Goal: Answer question/provide support: Share knowledge or assist other users

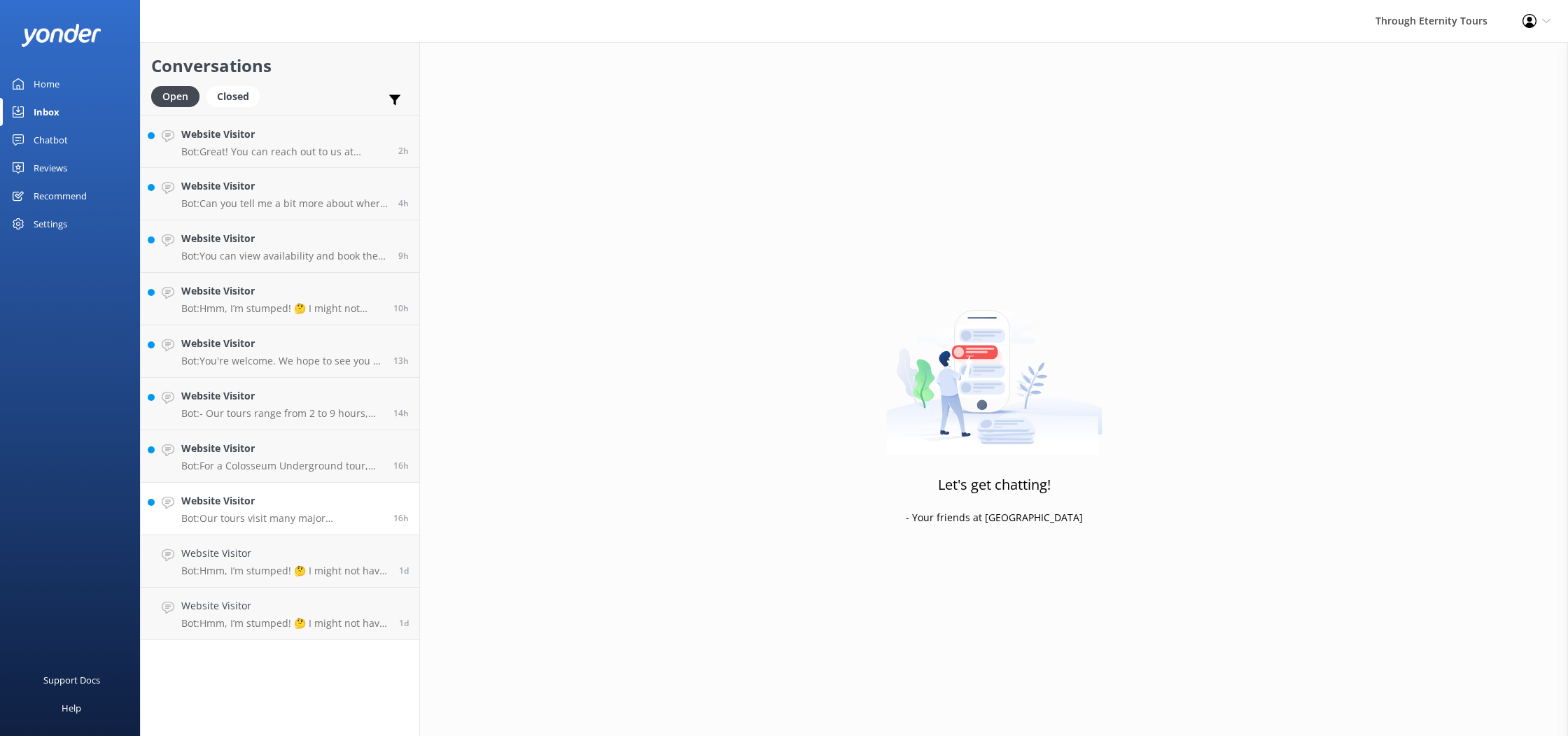
click at [296, 522] on p "Bot: Our tours visit many major [DEMOGRAPHIC_DATA] in [GEOGRAPHIC_DATA], but ac…" at bounding box center [281, 518] width 201 height 12
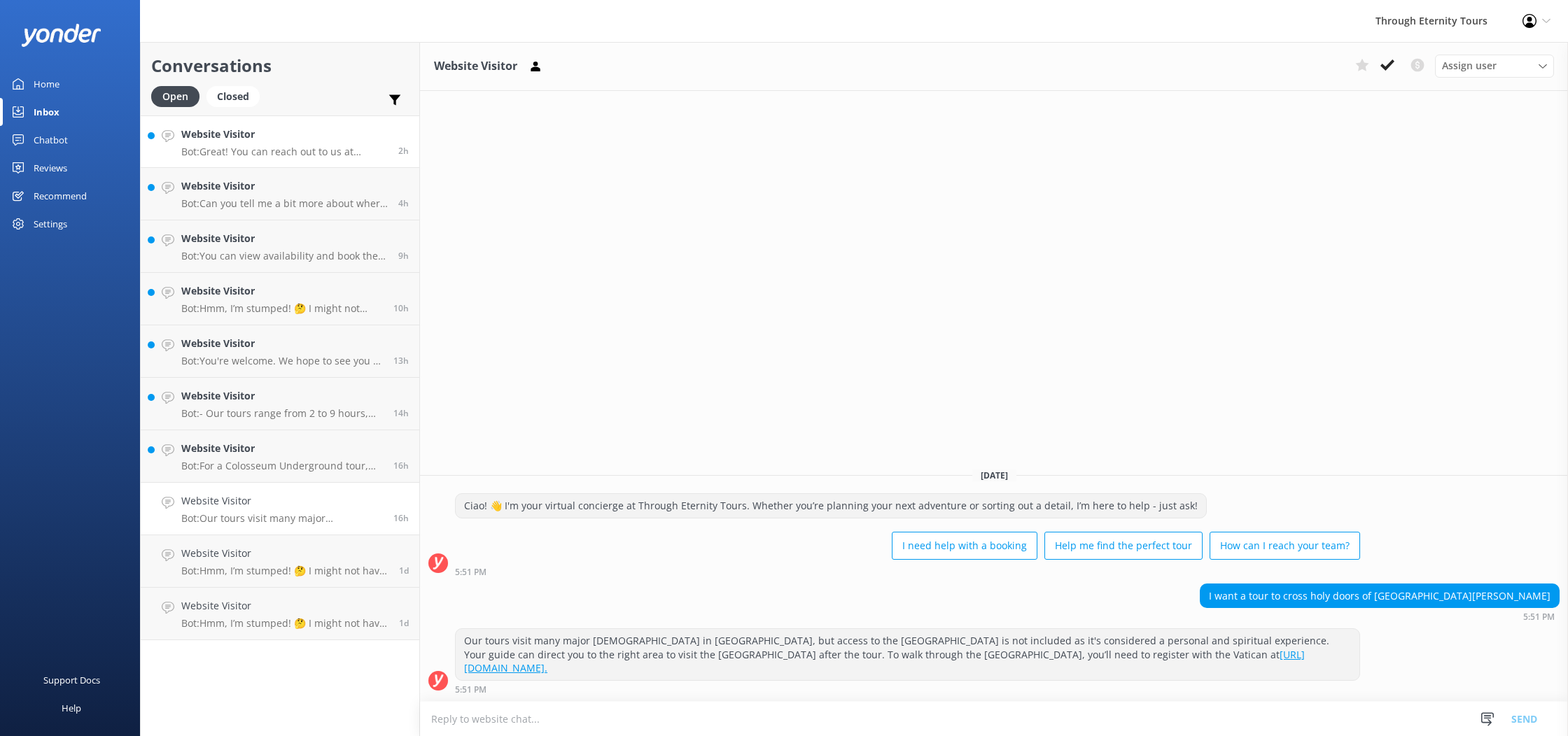
click at [337, 156] on p "Bot: Great! You can reach out to us at [EMAIL_ADDRESS][DOMAIN_NAME]. Our team w…" at bounding box center [284, 152] width 206 height 12
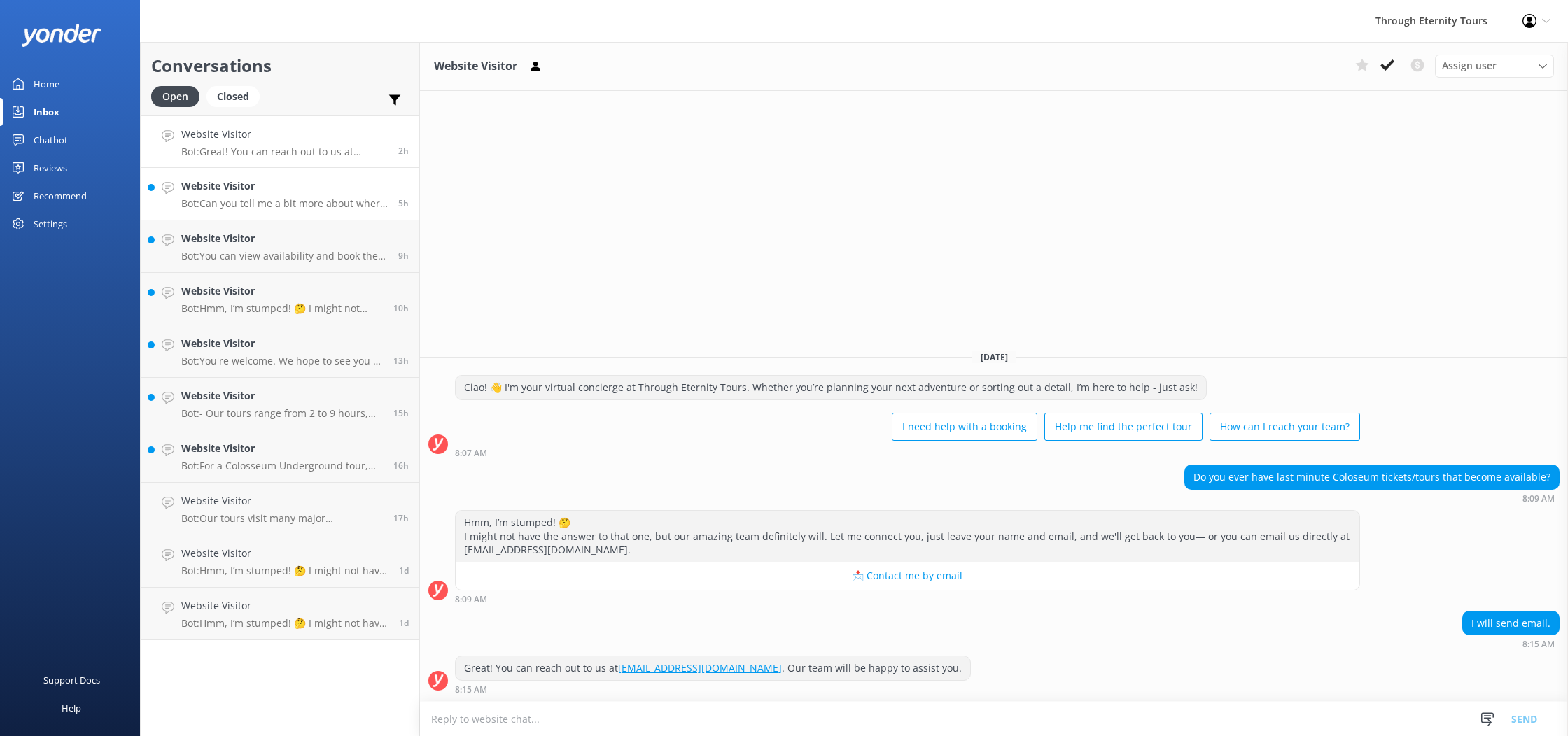
click at [235, 185] on h4 "Website Visitor" at bounding box center [284, 186] width 206 height 16
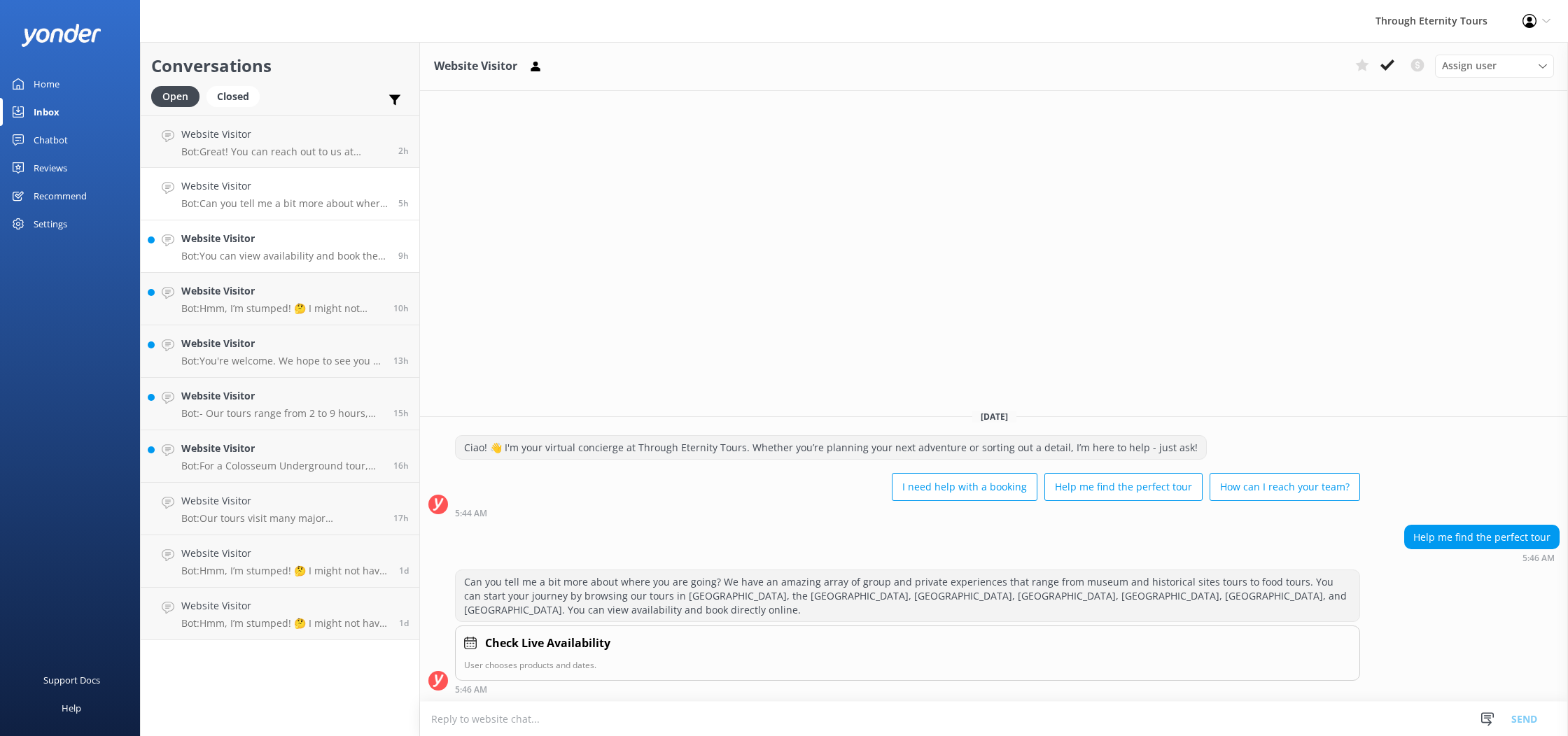
click at [213, 231] on h4 "Website Visitor" at bounding box center [284, 238] width 206 height 16
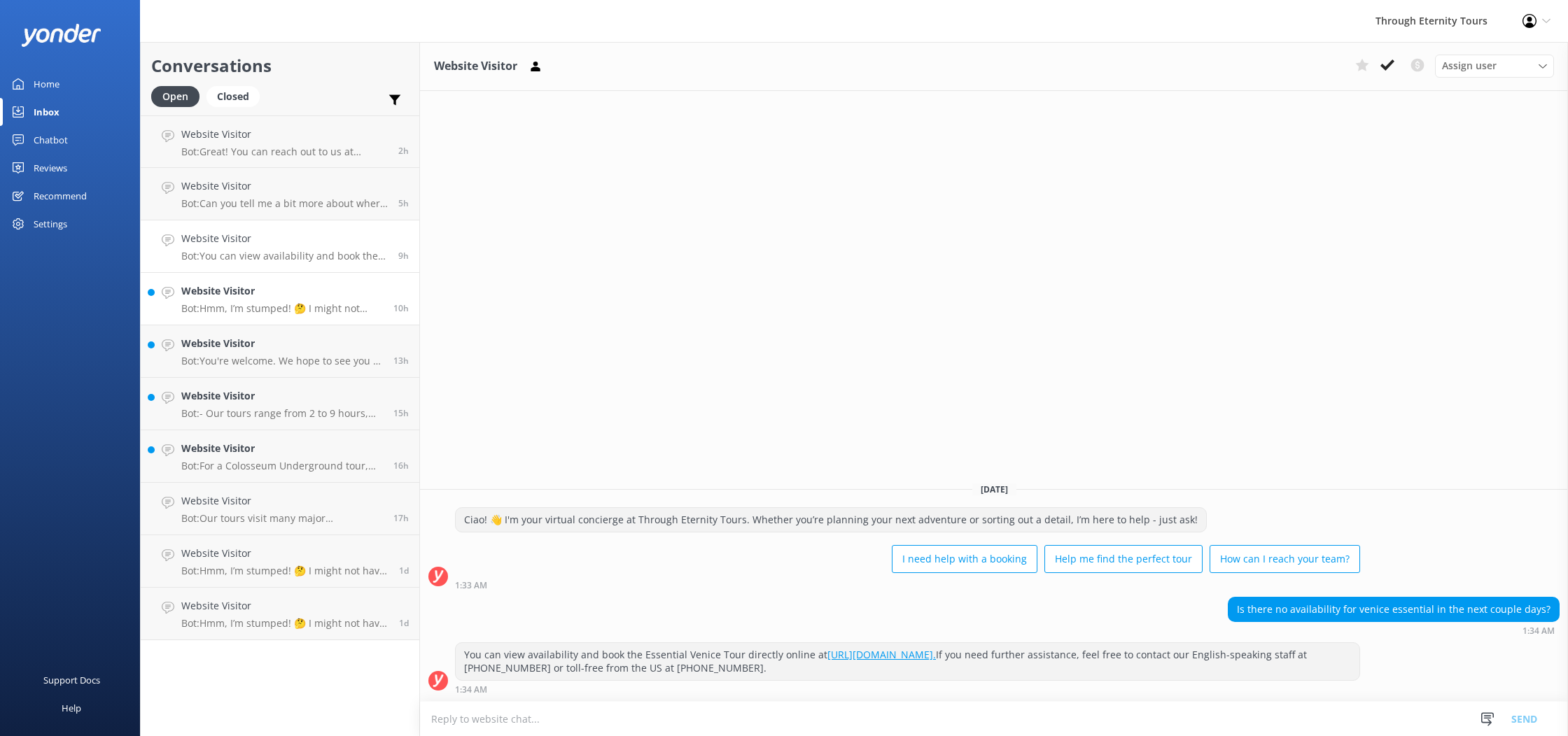
click at [210, 281] on link "Website Visitor Bot: Hmm, I’m stumped! 🤔 I might not have the answer to that on…" at bounding box center [280, 299] width 278 height 52
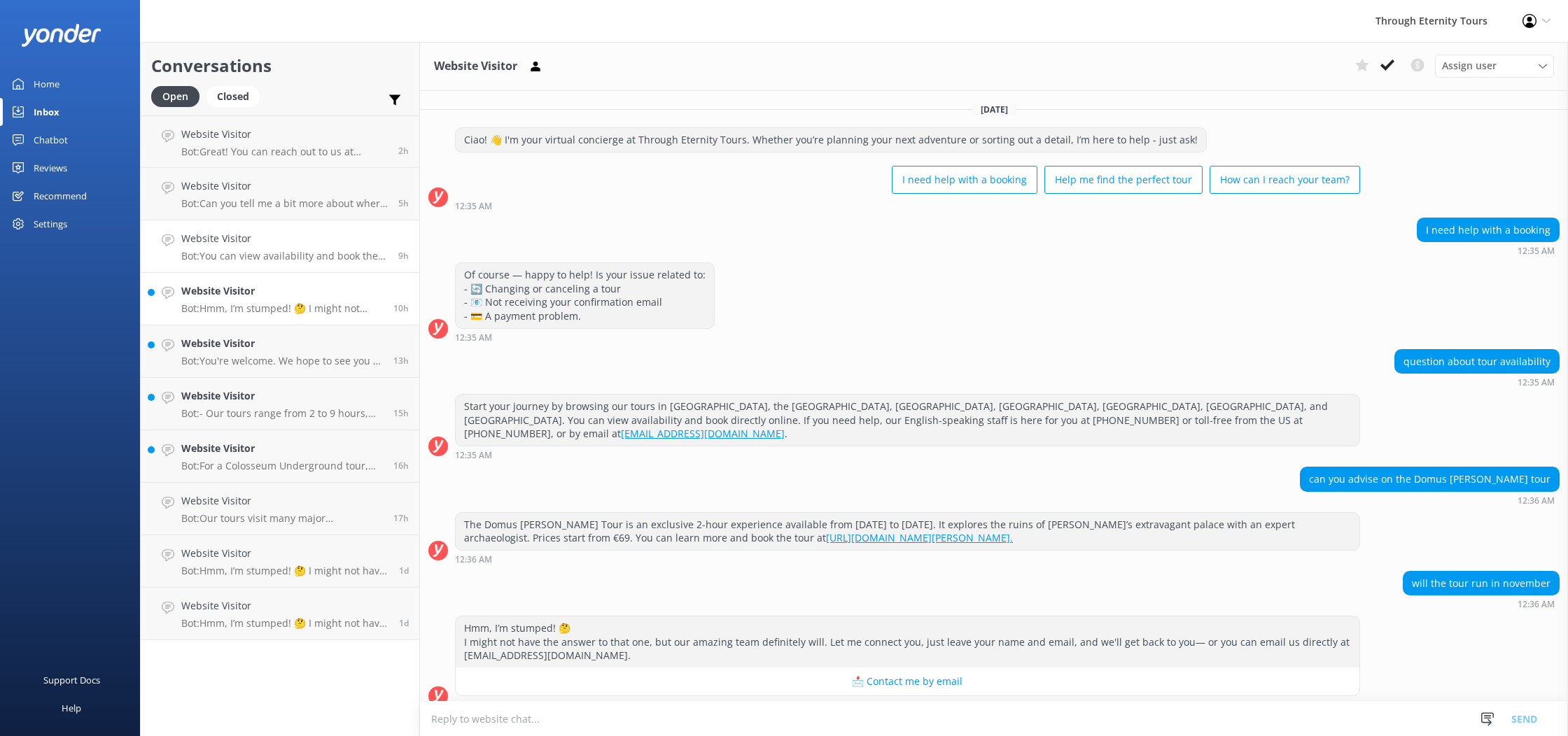
scroll to position [1, 0]
click at [308, 357] on p "Bot: You're welcome. We hope to see you at Through Eternity Tours soon!" at bounding box center [281, 361] width 201 height 12
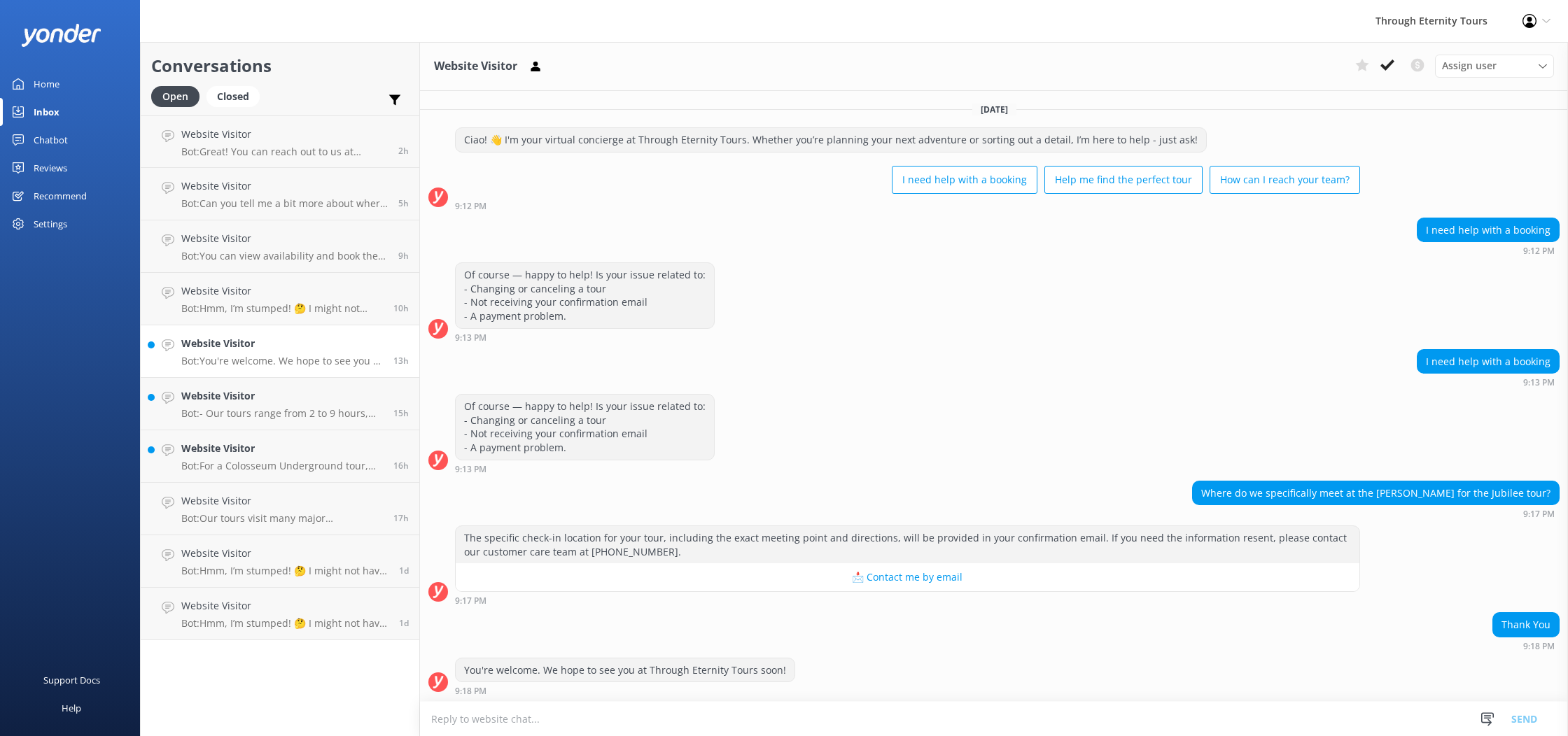
scroll to position [1, 0]
click at [1382, 58] on icon at bounding box center [1387, 65] width 14 height 14
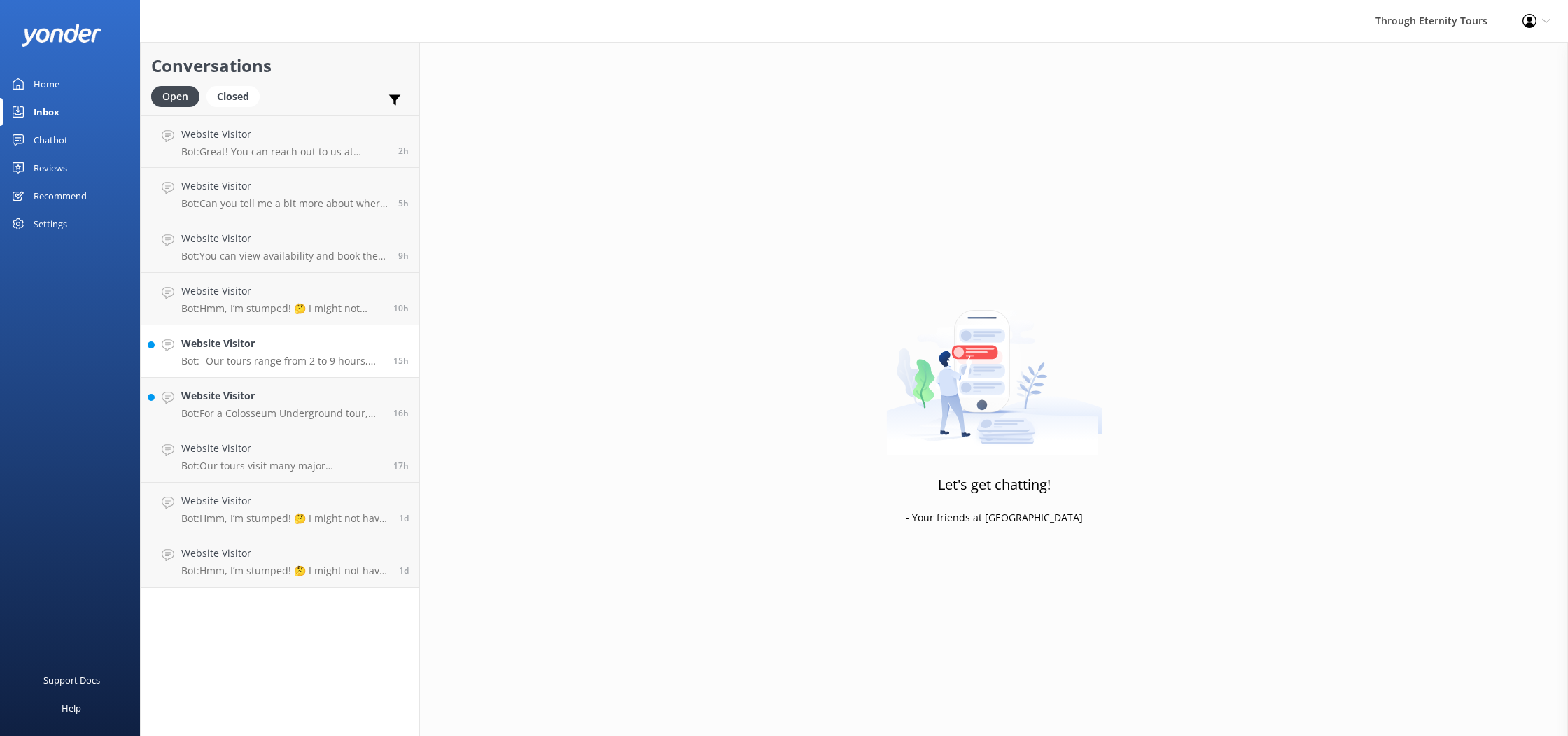
click at [321, 369] on link "Website Visitor Bot: - Our tours range from 2 to 9 hours, depending on the expe…" at bounding box center [280, 351] width 278 height 52
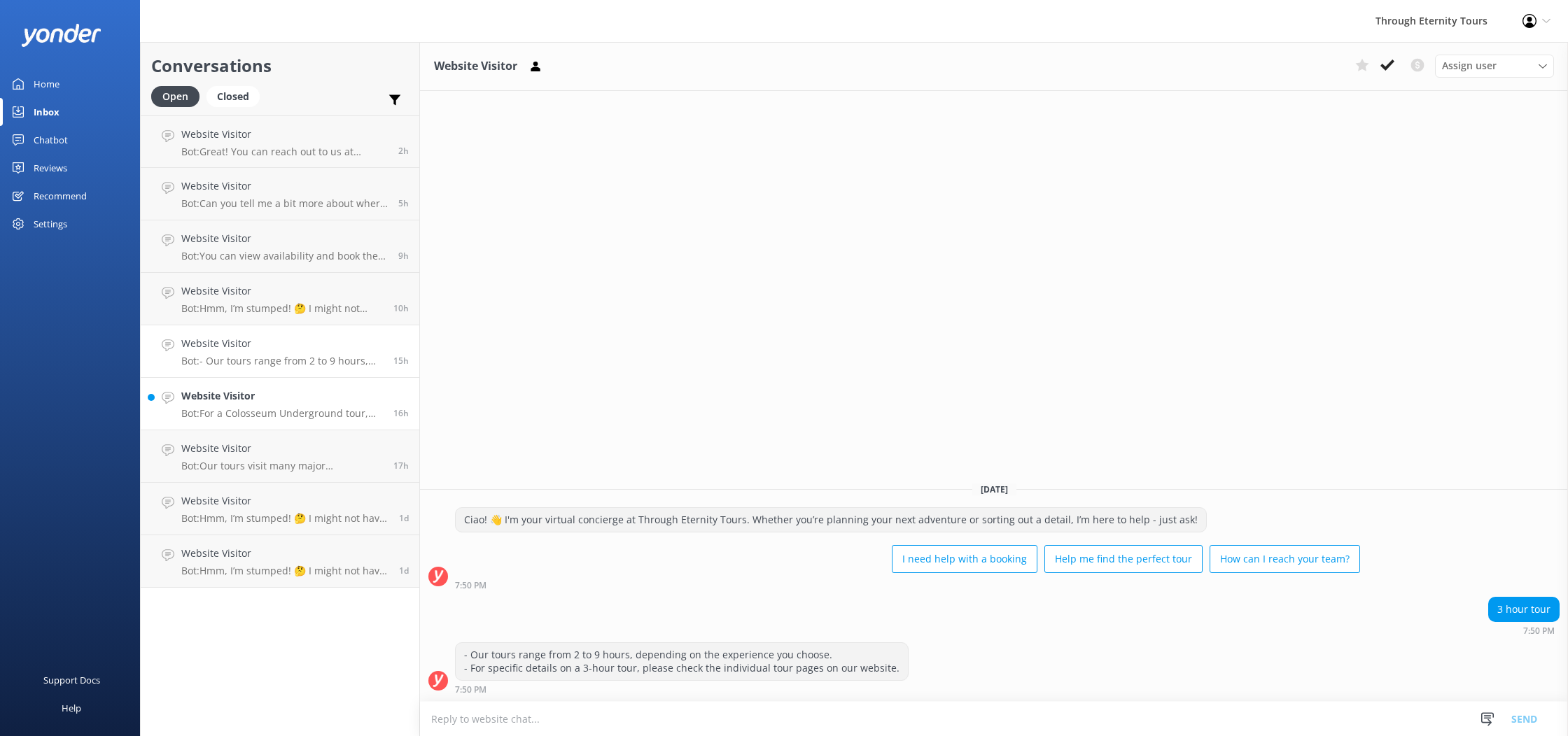
click at [277, 394] on h4 "Website Visitor" at bounding box center [281, 396] width 201 height 16
